Goal: Book appointment/travel/reservation

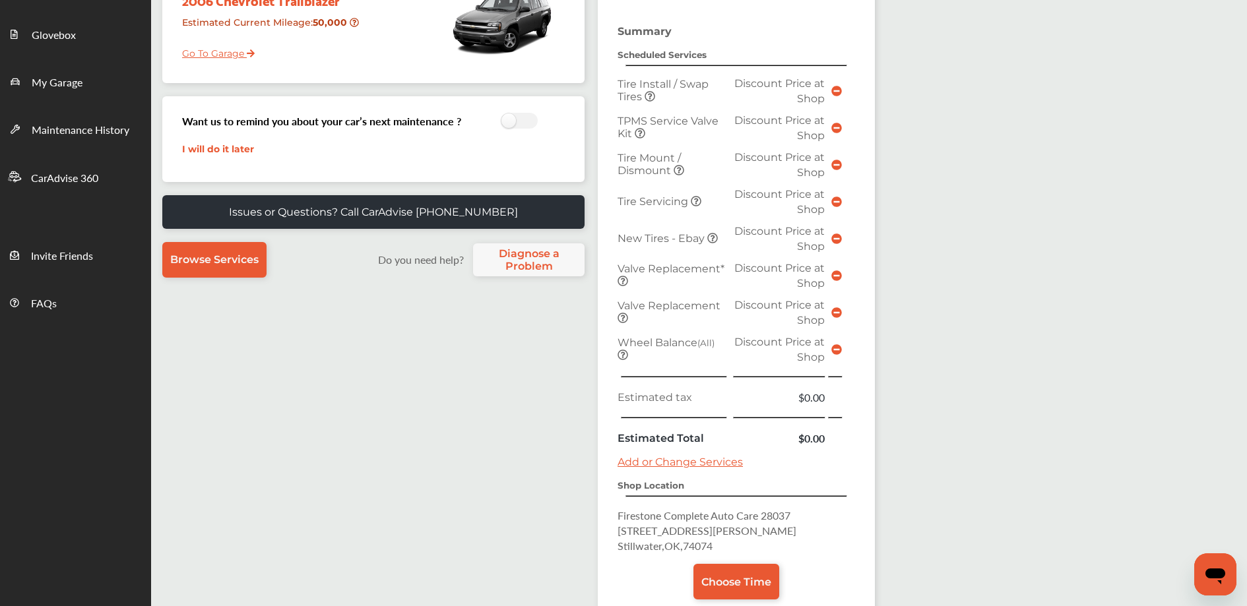
scroll to position [325, 0]
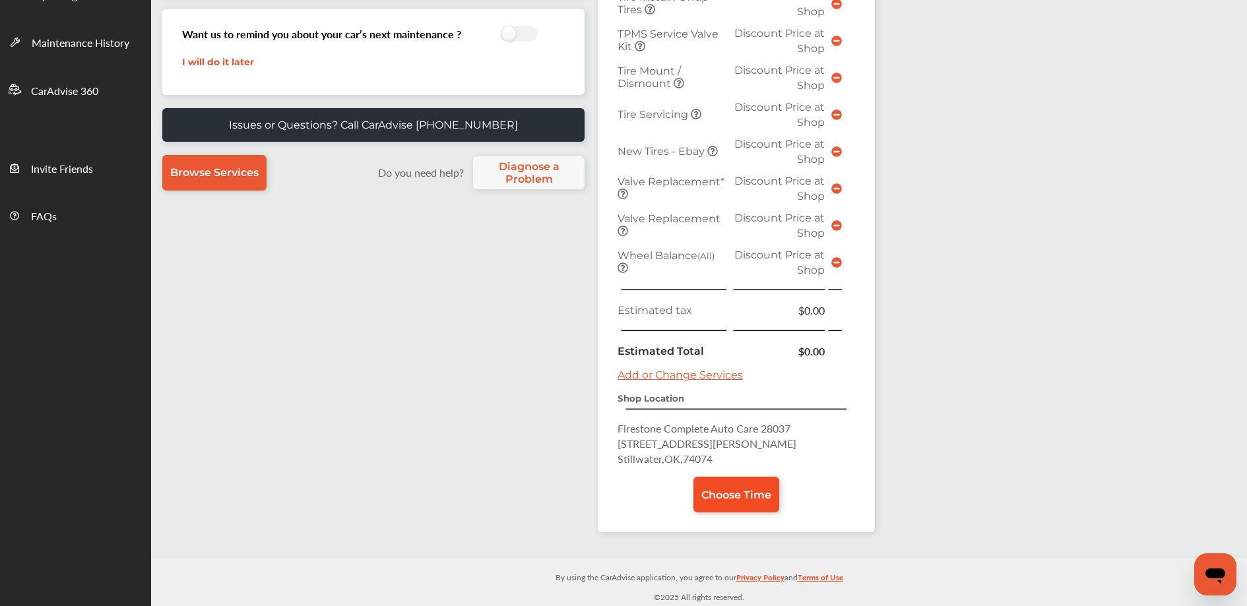
click at [725, 505] on link "Choose Time" at bounding box center [736, 495] width 86 height 36
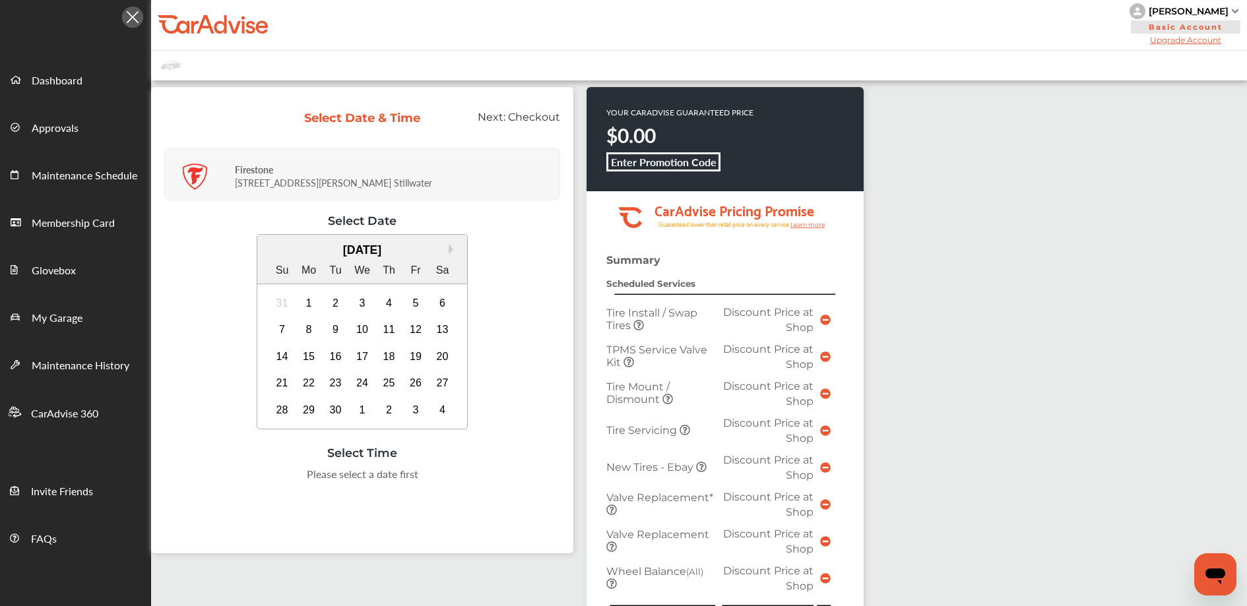
scroll to position [3, 0]
click at [410, 303] on div "5" at bounding box center [415, 302] width 21 height 21
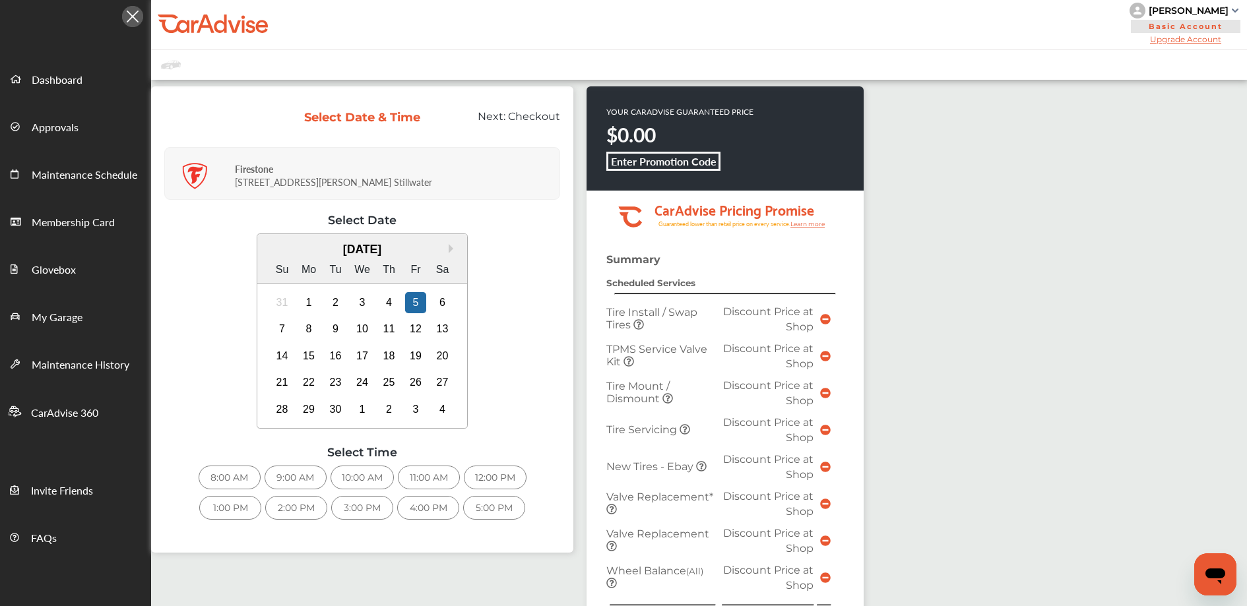
click at [303, 475] on div "9:00 AM" at bounding box center [295, 478] width 62 height 24
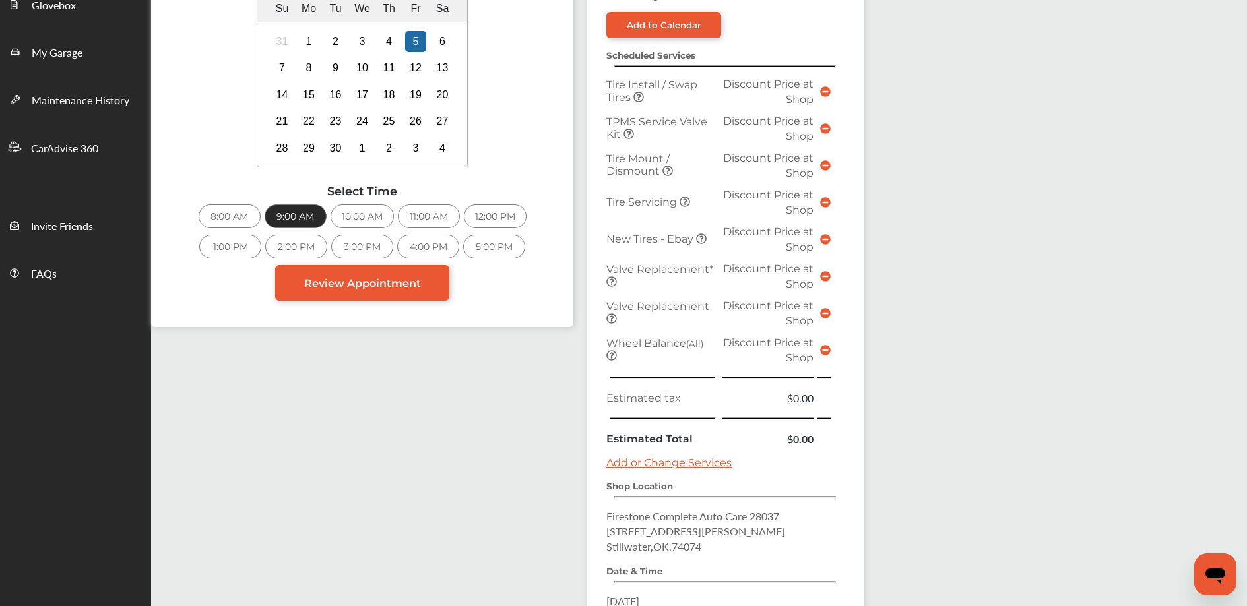
scroll to position [441, 0]
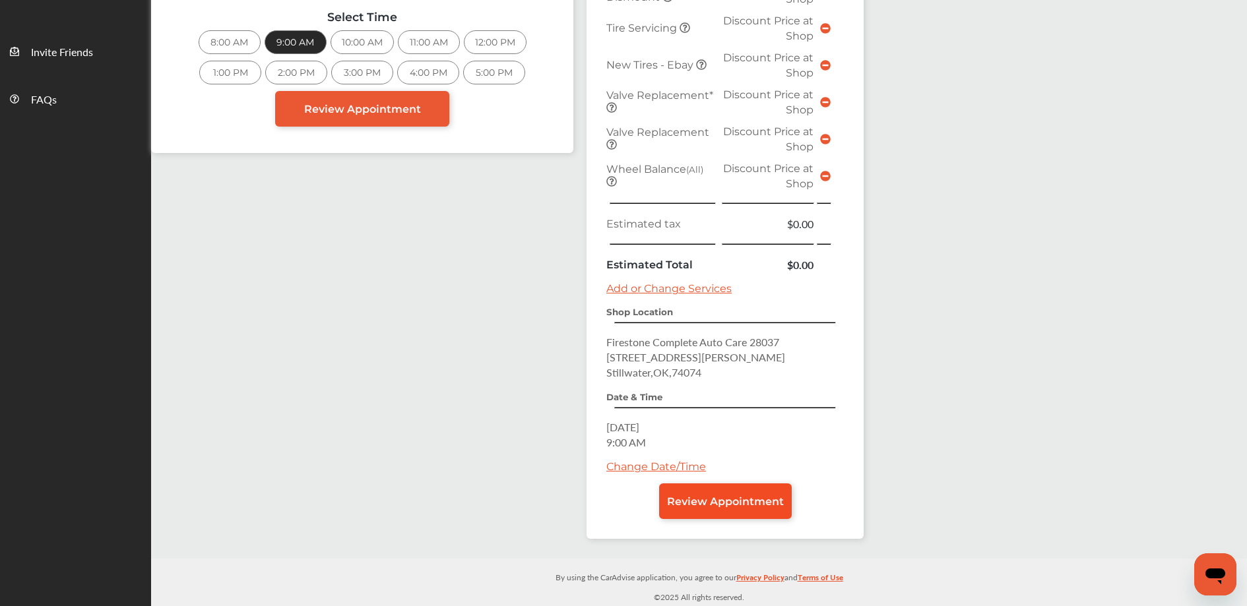
click at [701, 504] on span "Review Appointment" at bounding box center [725, 501] width 117 height 13
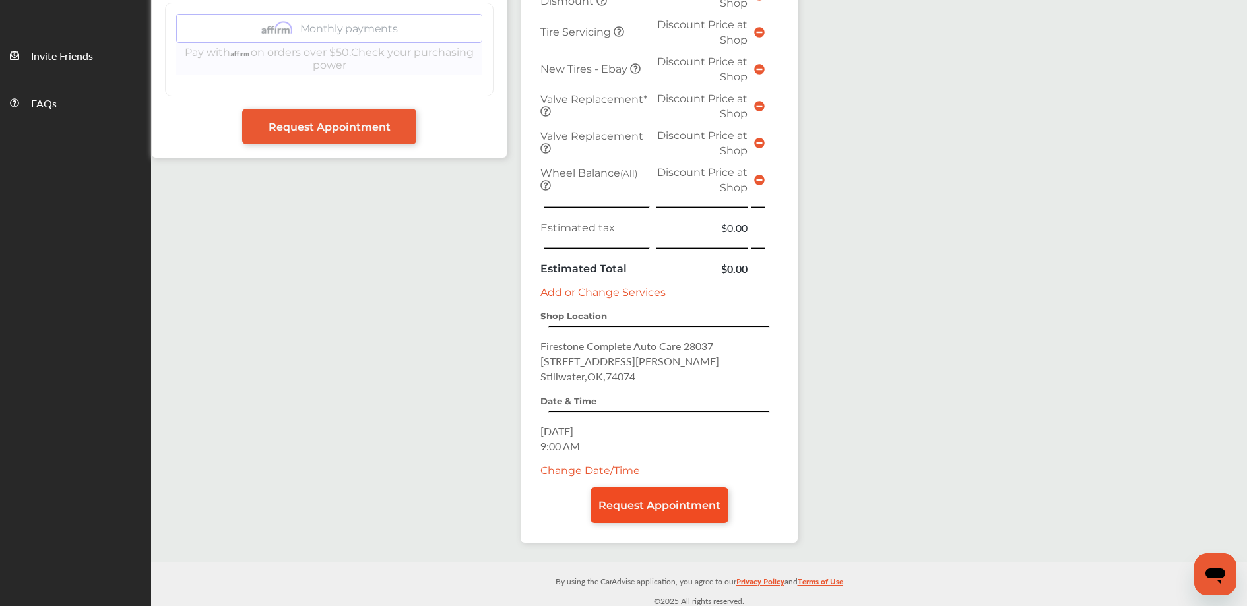
scroll to position [441, 0]
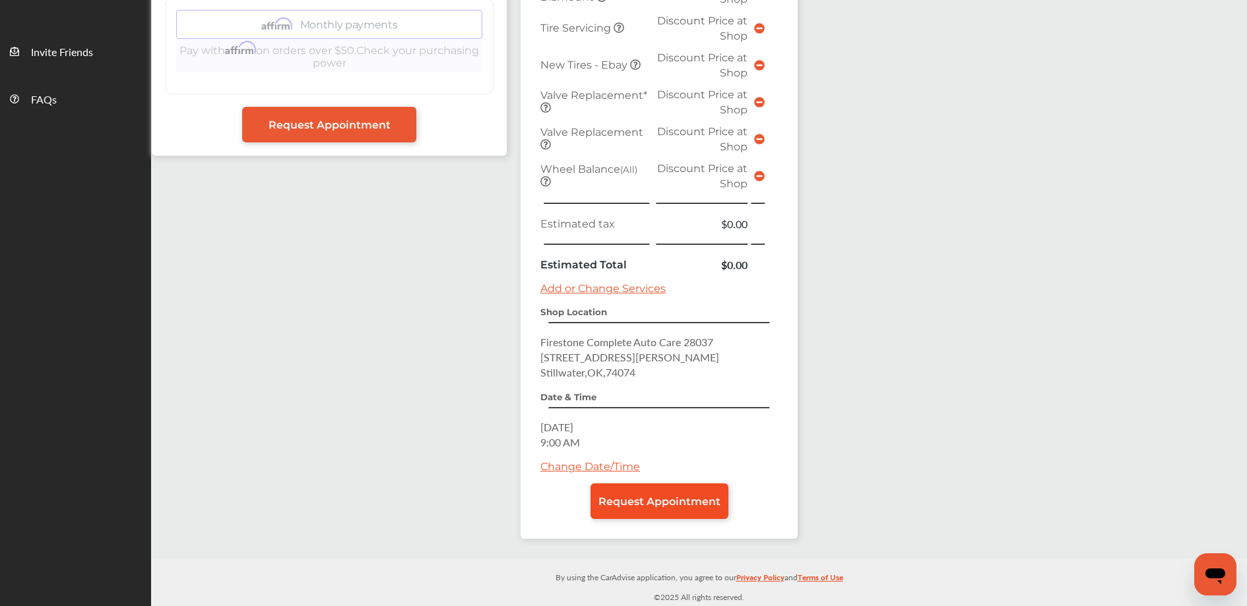
click at [682, 500] on span "Request Appointment" at bounding box center [659, 501] width 122 height 13
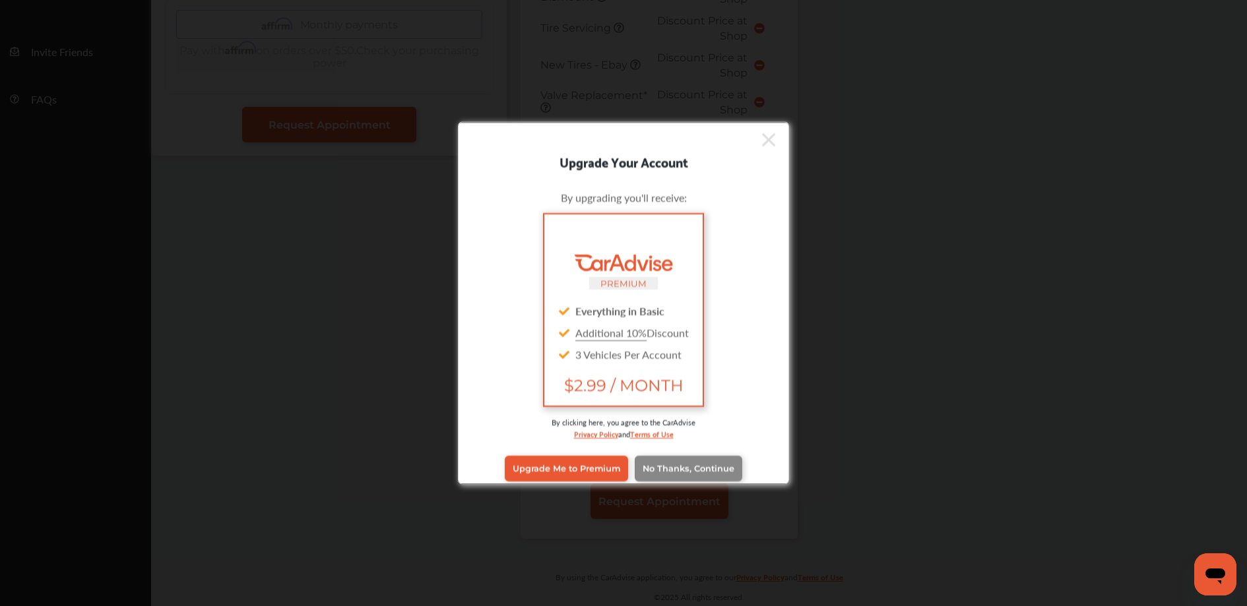
click at [683, 472] on span "No Thanks, Continue" at bounding box center [688, 469] width 92 height 10
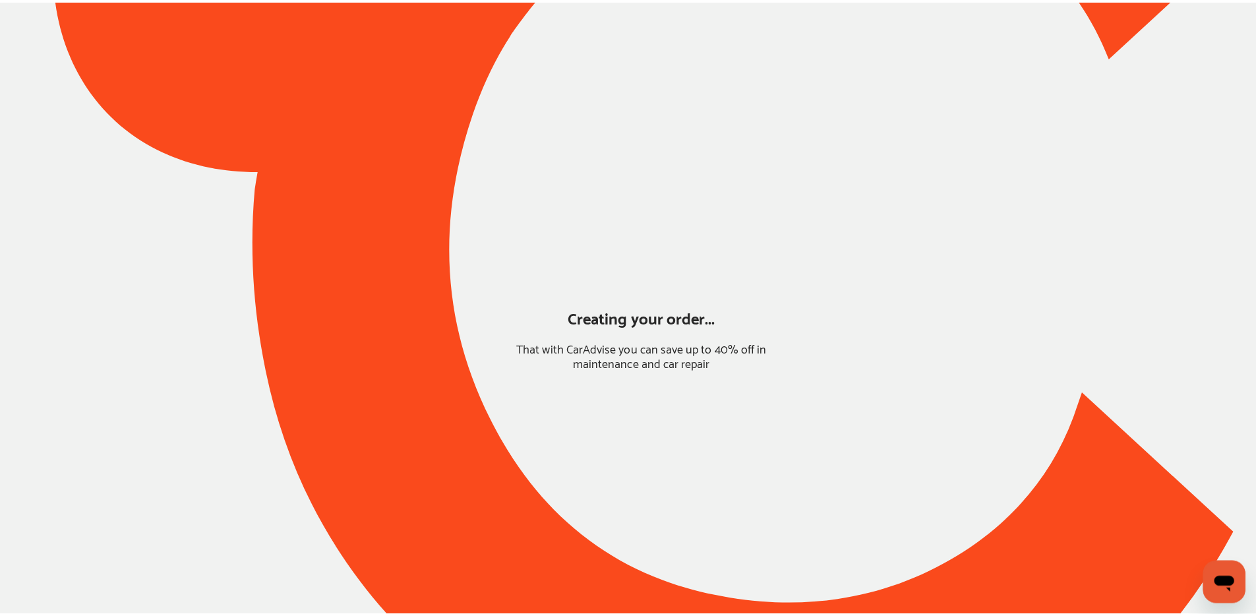
scroll to position [0, 0]
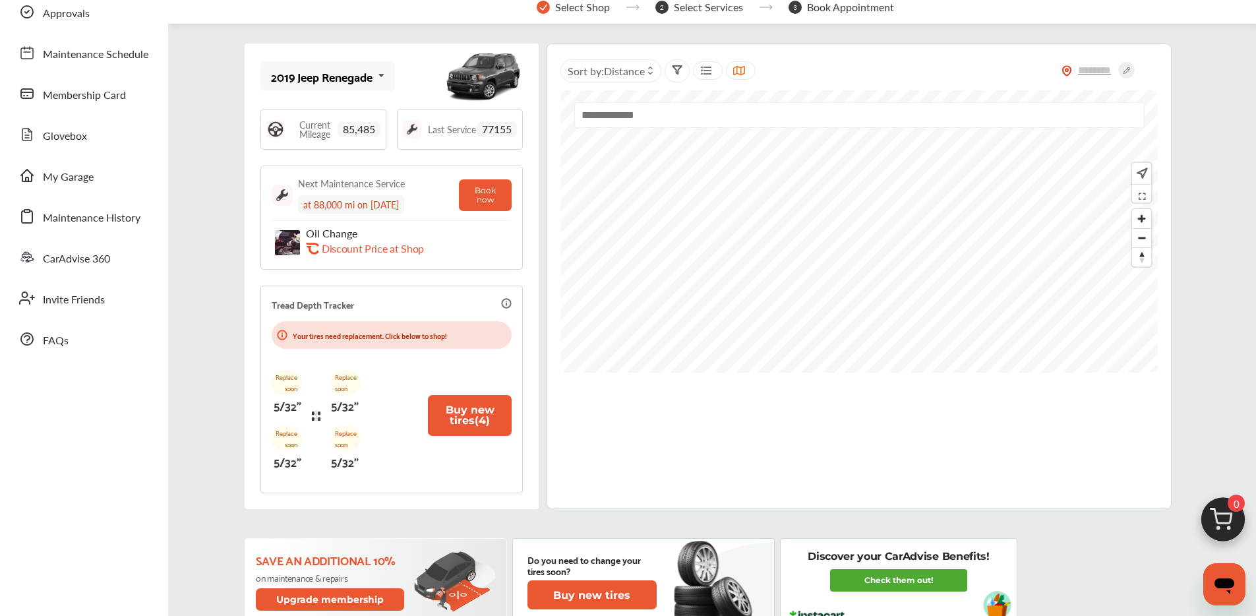
scroll to position [104, 0]
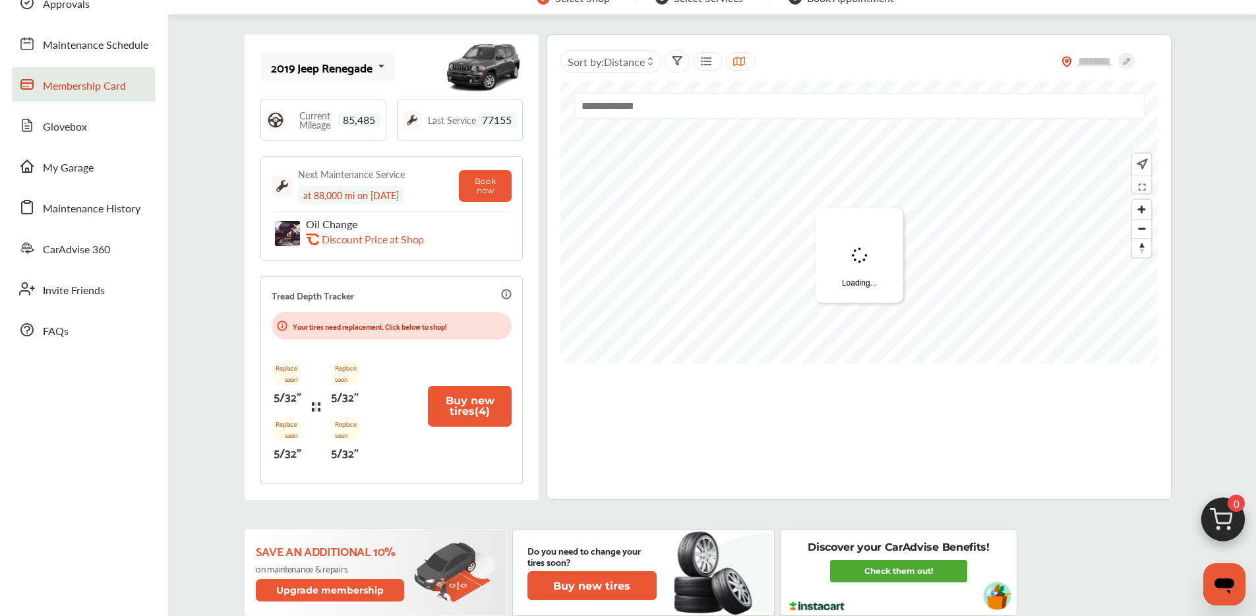
click at [90, 179] on link "My Garage" at bounding box center [83, 166] width 143 height 34
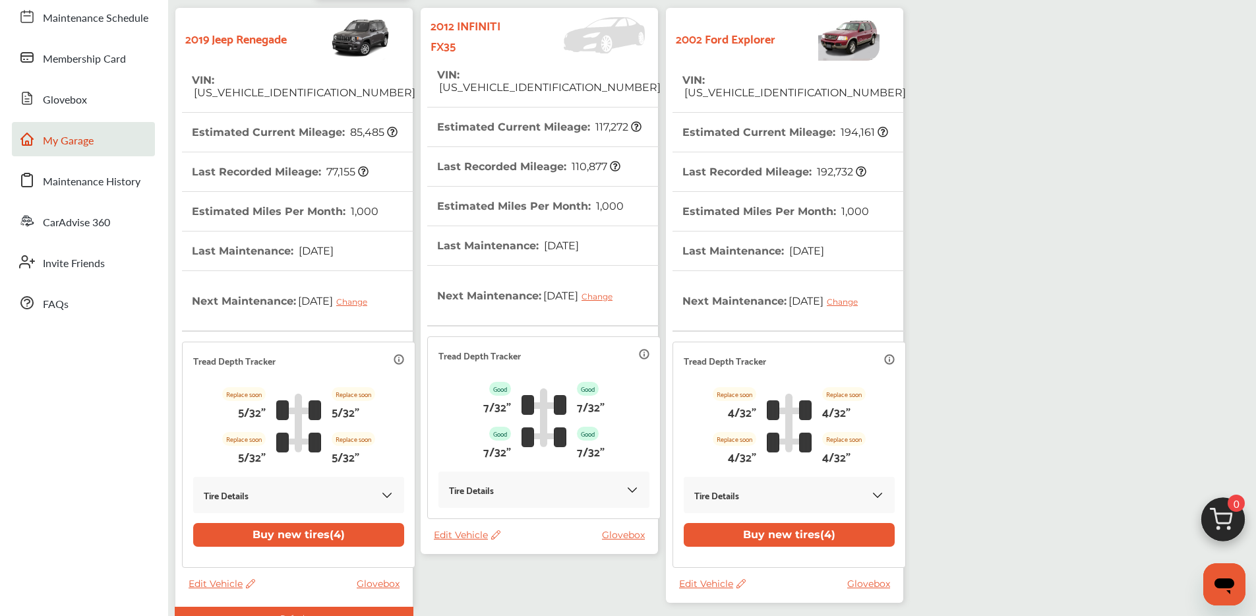
scroll to position [121, 0]
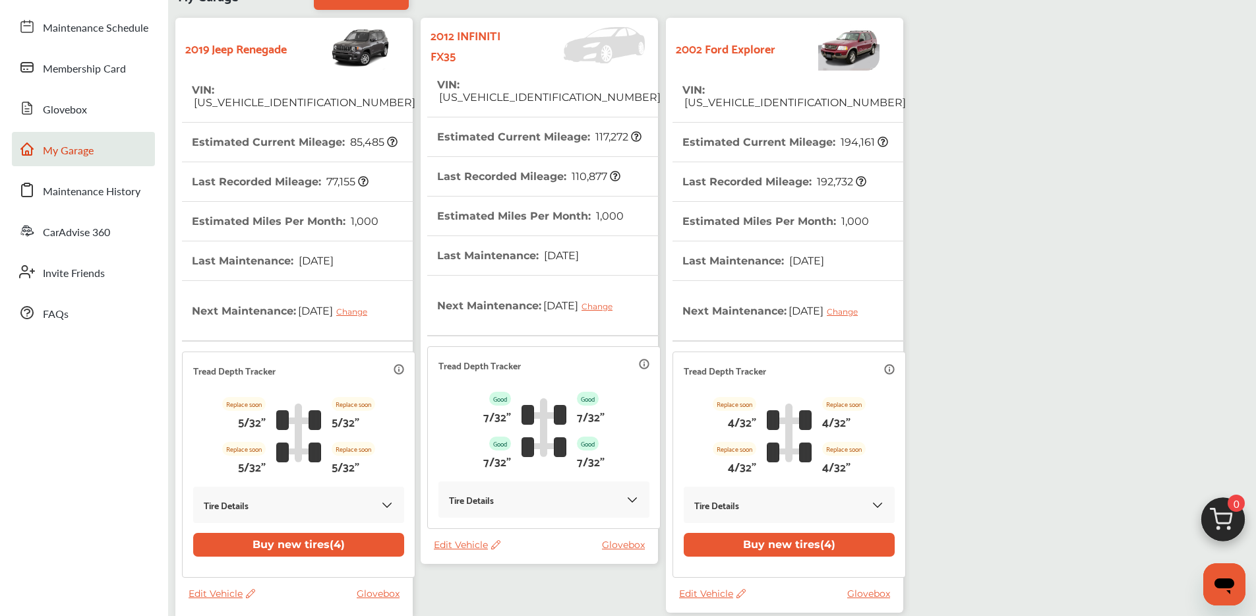
click at [536, 220] on th "Estimated Miles Per Month : 1,000" at bounding box center [530, 216] width 187 height 39
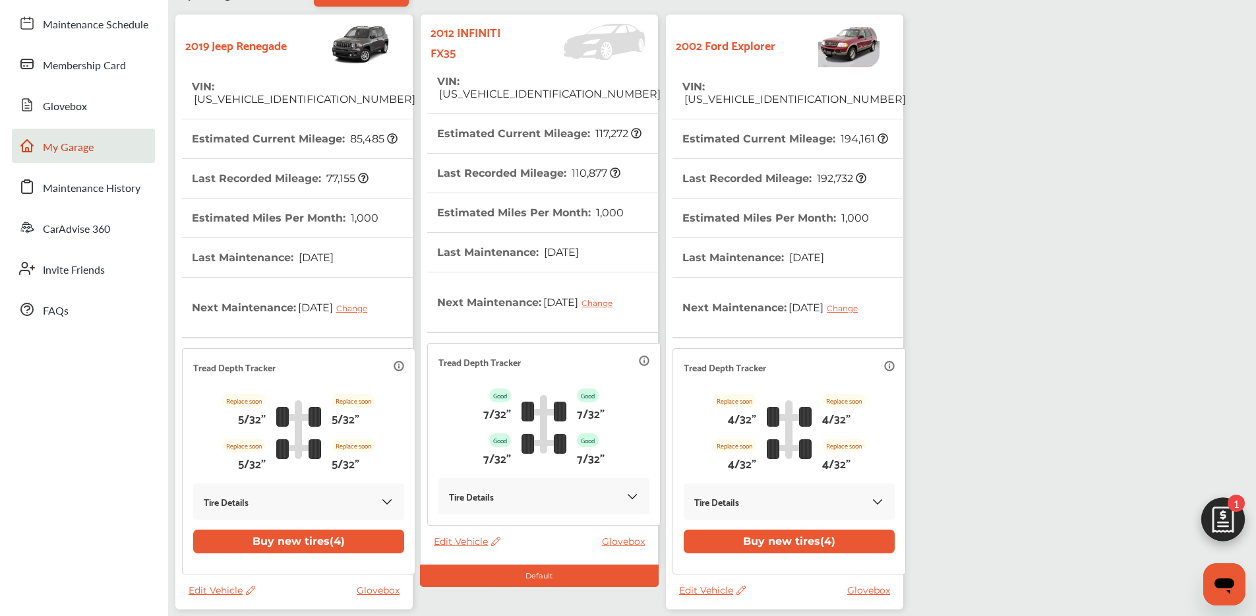
scroll to position [134, 0]
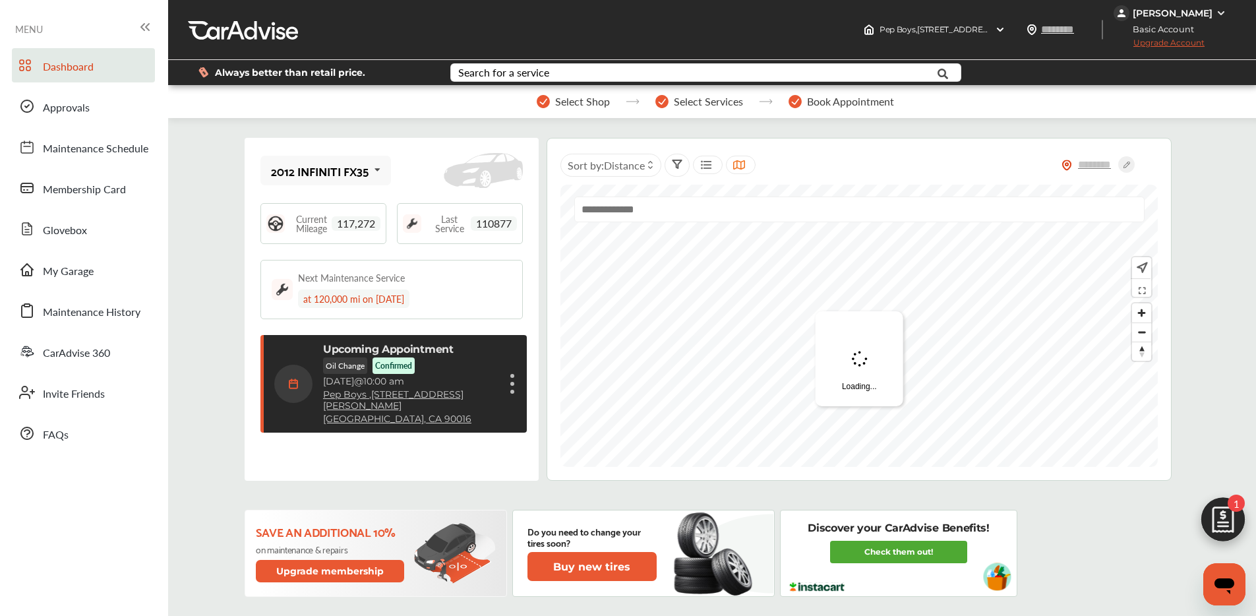
click at [513, 385] on div "Cancel appointment Modify appointment Show details" at bounding box center [513, 384] width 8 height 24
click at [434, 416] on li "Cancel appointment" at bounding box center [447, 415] width 140 height 23
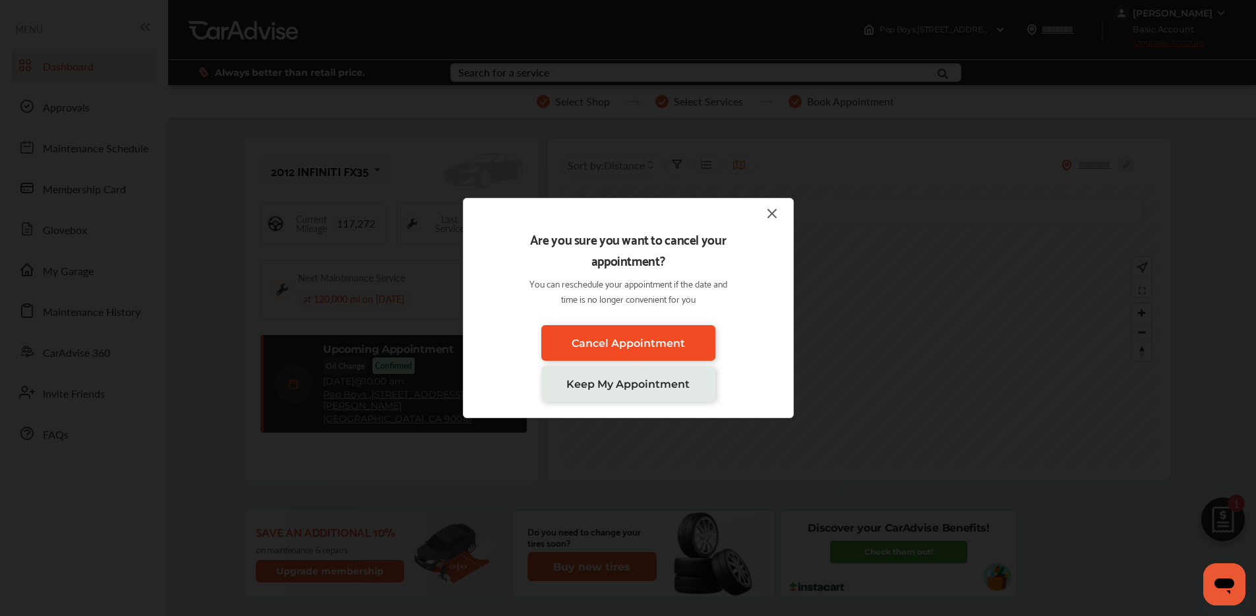
click at [551, 346] on link "Cancel Appointment" at bounding box center [628, 343] width 174 height 36
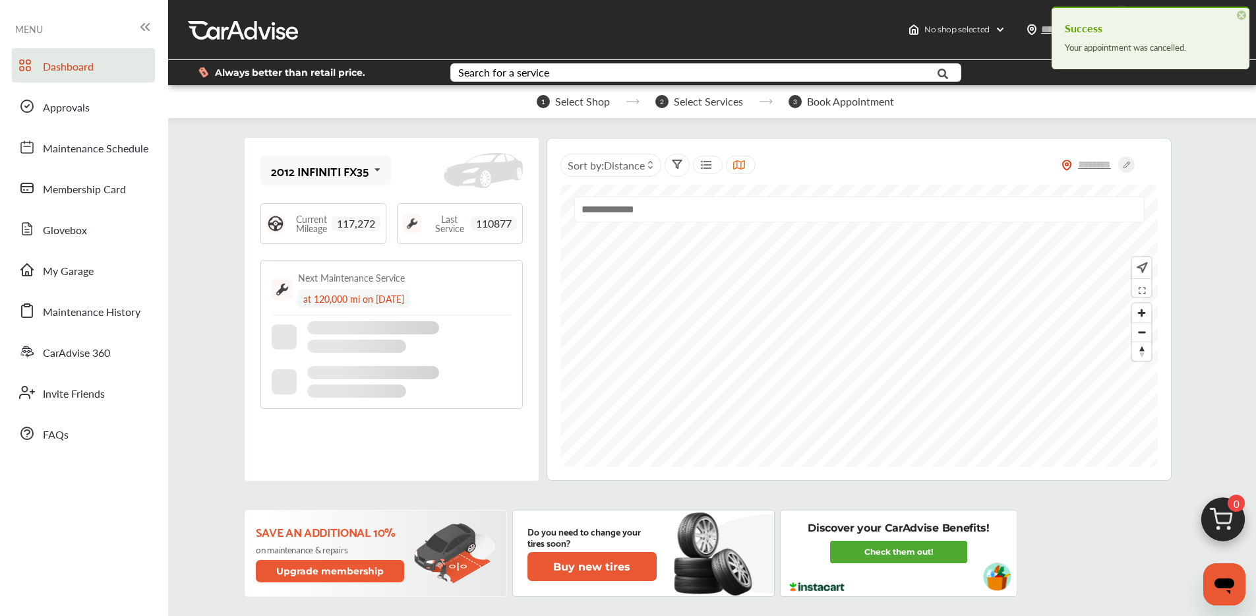
scroll to position [43, 0]
